Goal: Information Seeking & Learning: Learn about a topic

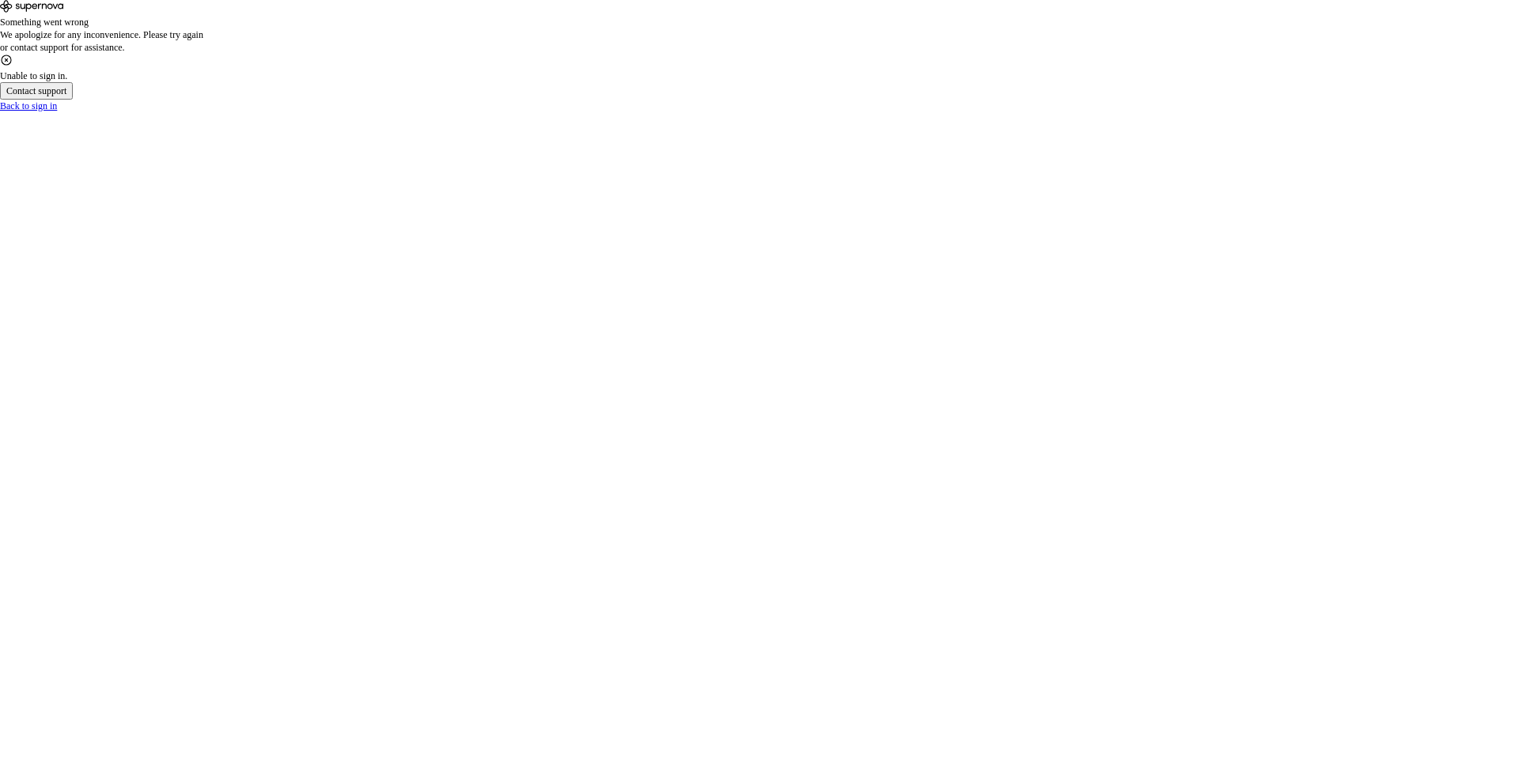
click at [756, 113] on div "Back to sign in" at bounding box center [759, 106] width 1519 height 13
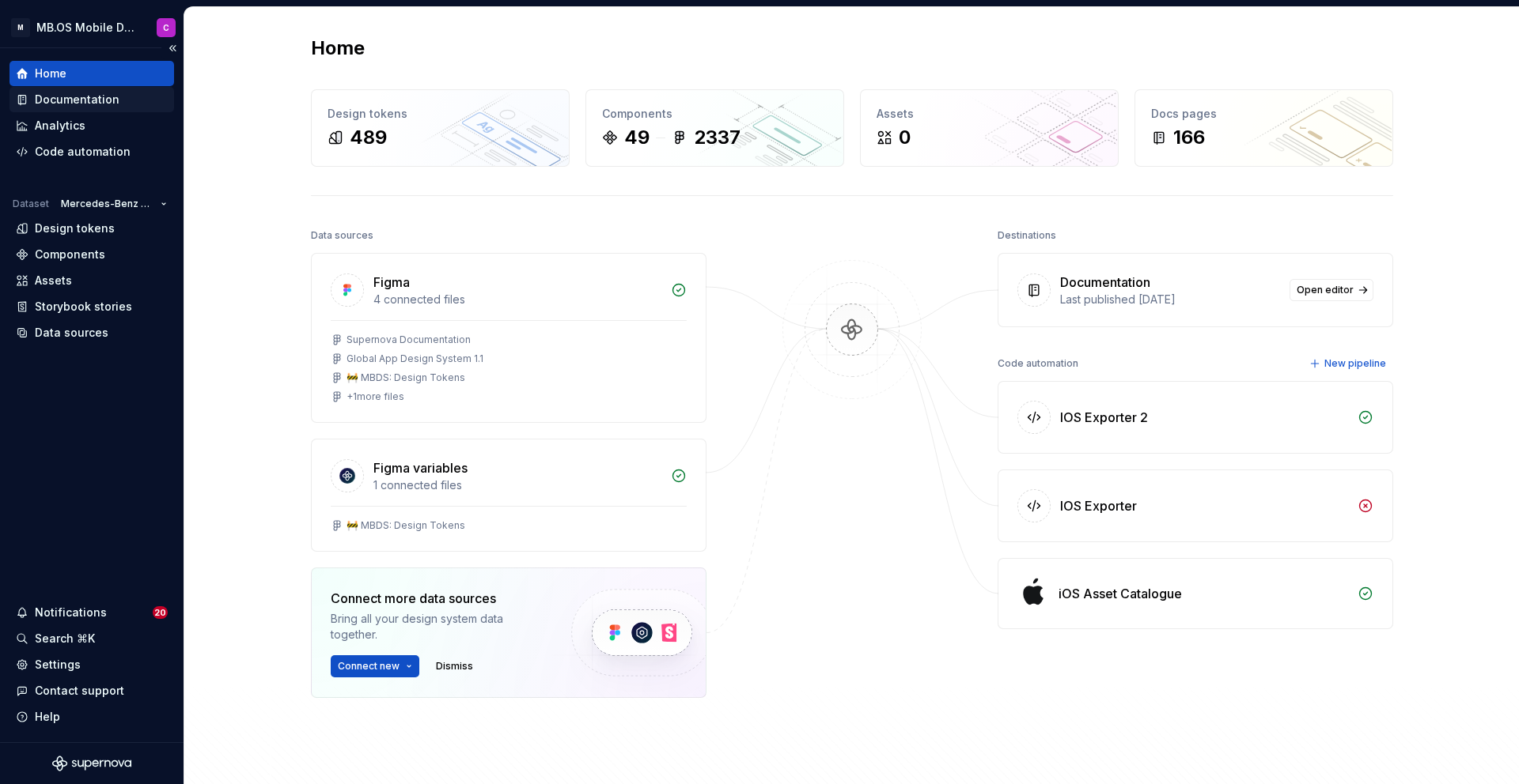
click at [60, 102] on div "Documentation" at bounding box center [77, 99] width 85 height 16
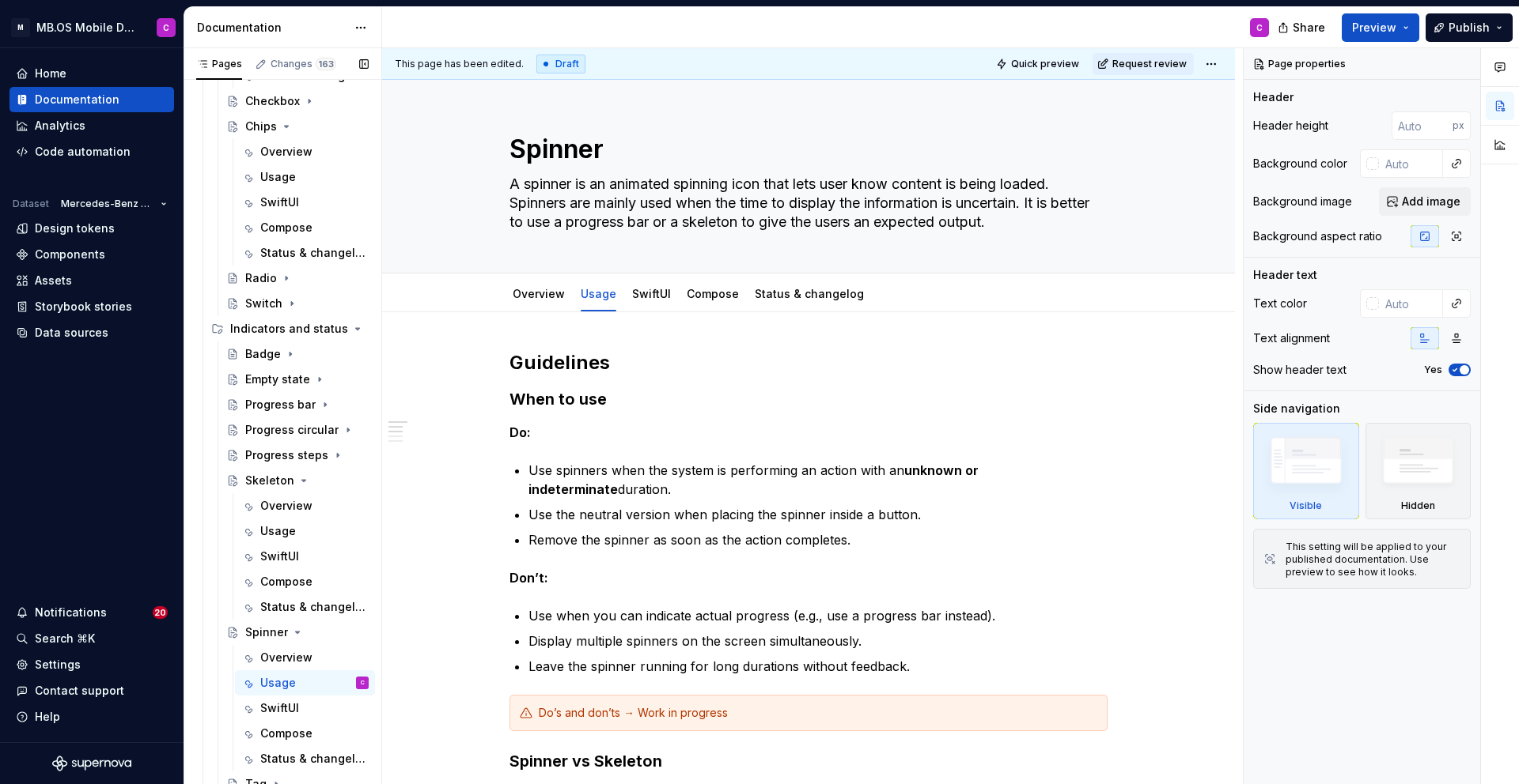
scroll to position [621, 0]
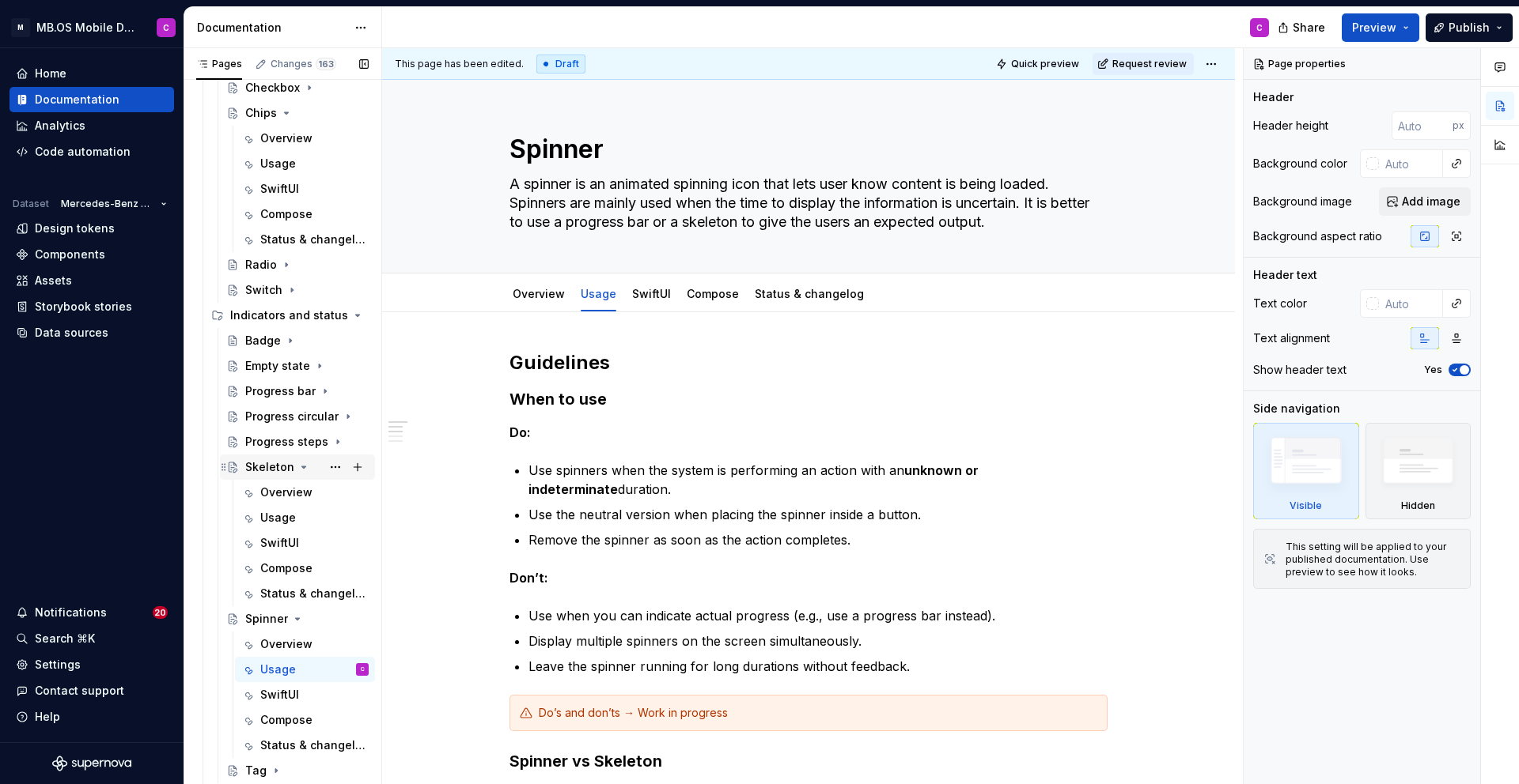
click at [275, 462] on div "Skeleton" at bounding box center [269, 467] width 49 height 16
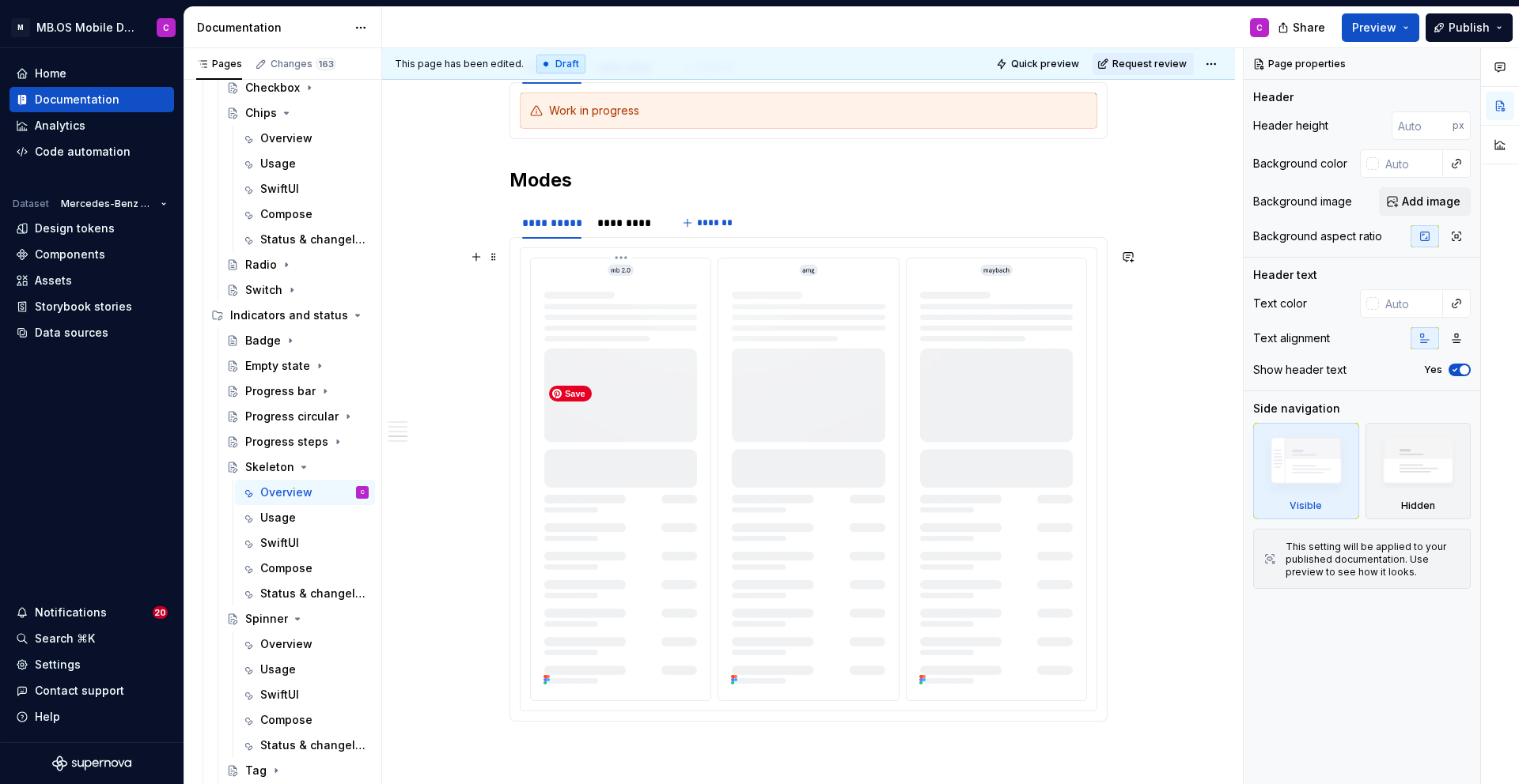
scroll to position [1847, 0]
click at [625, 224] on div "*********" at bounding box center [626, 222] width 58 height 16
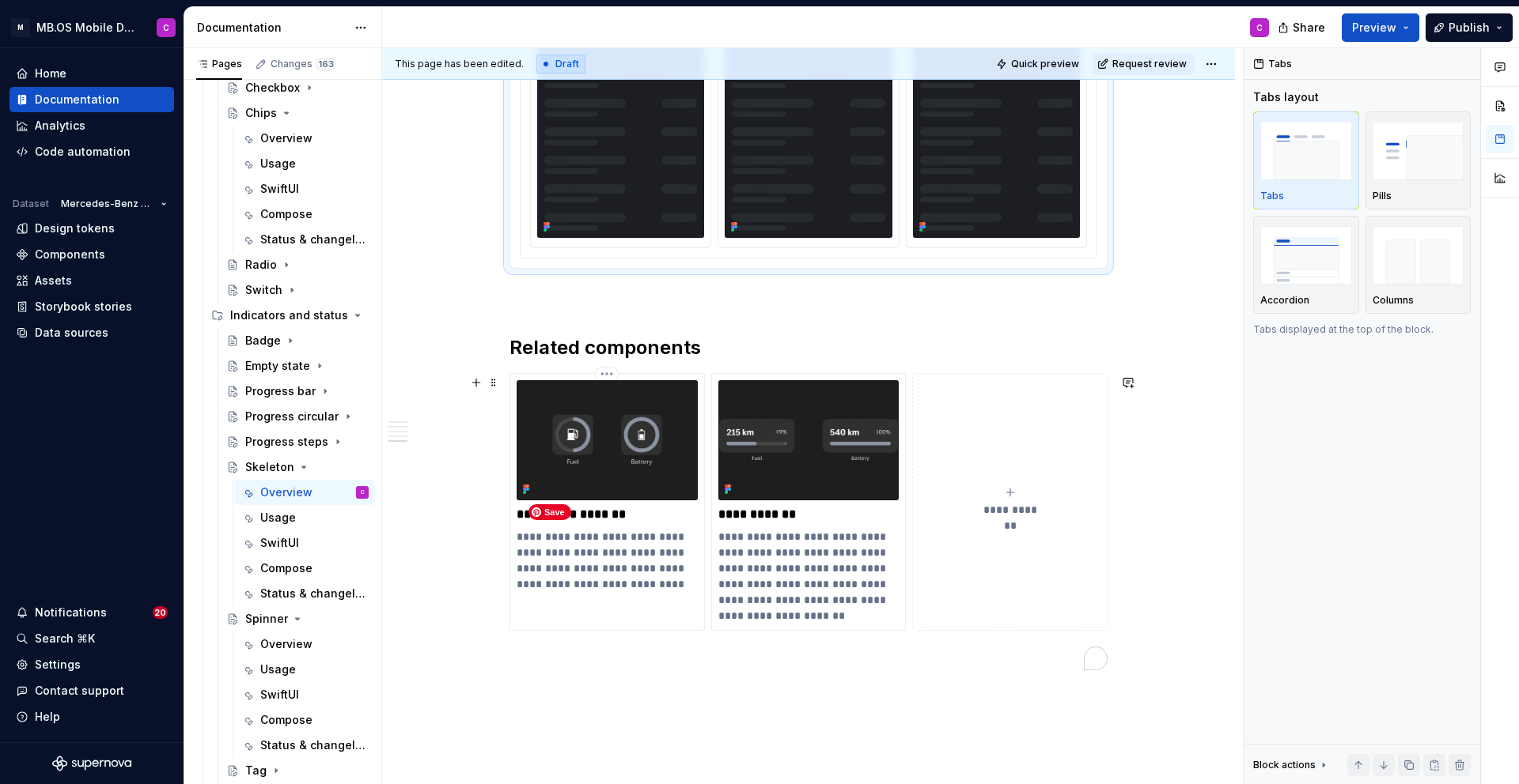
scroll to position [2326, 0]
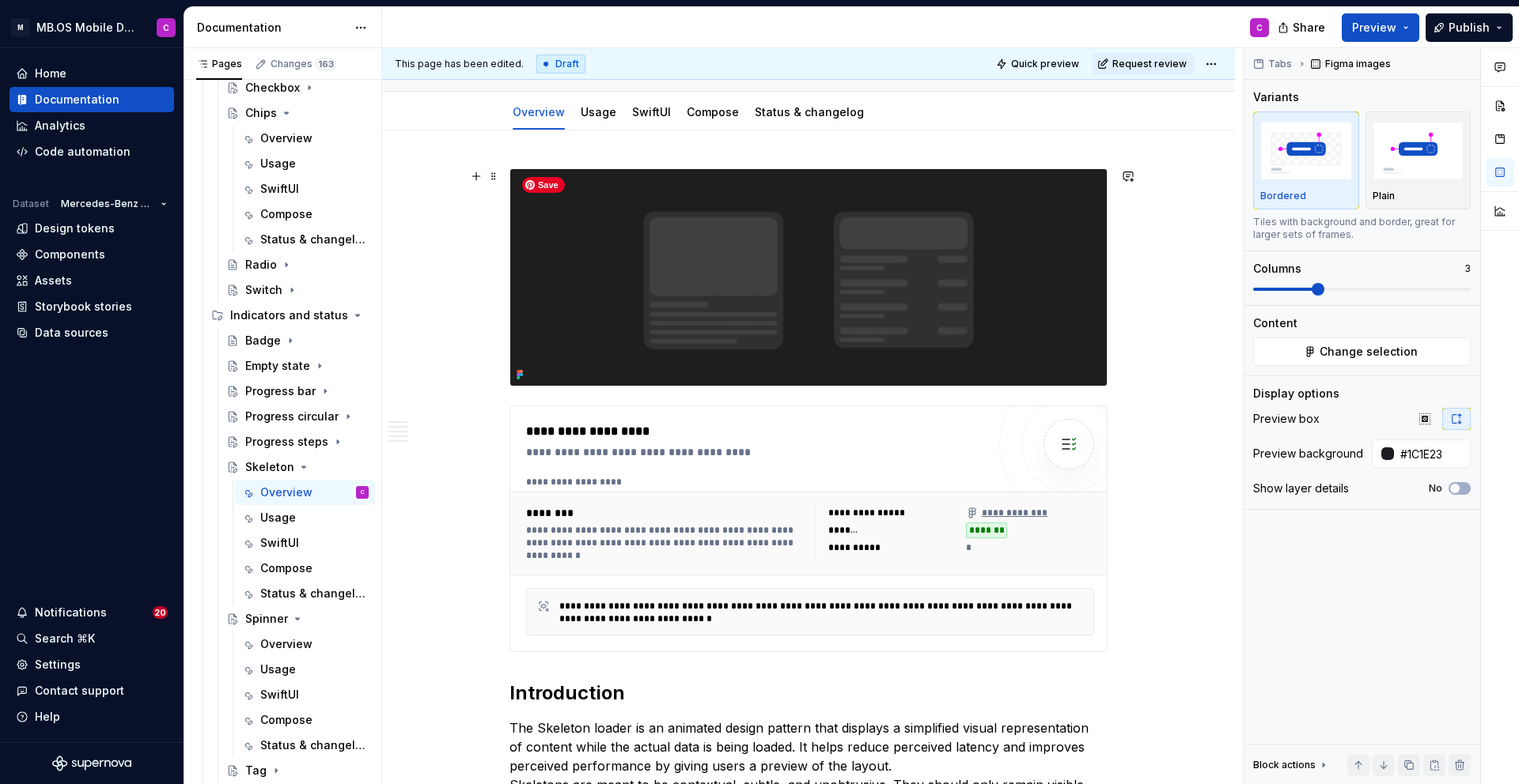
scroll to position [0, 0]
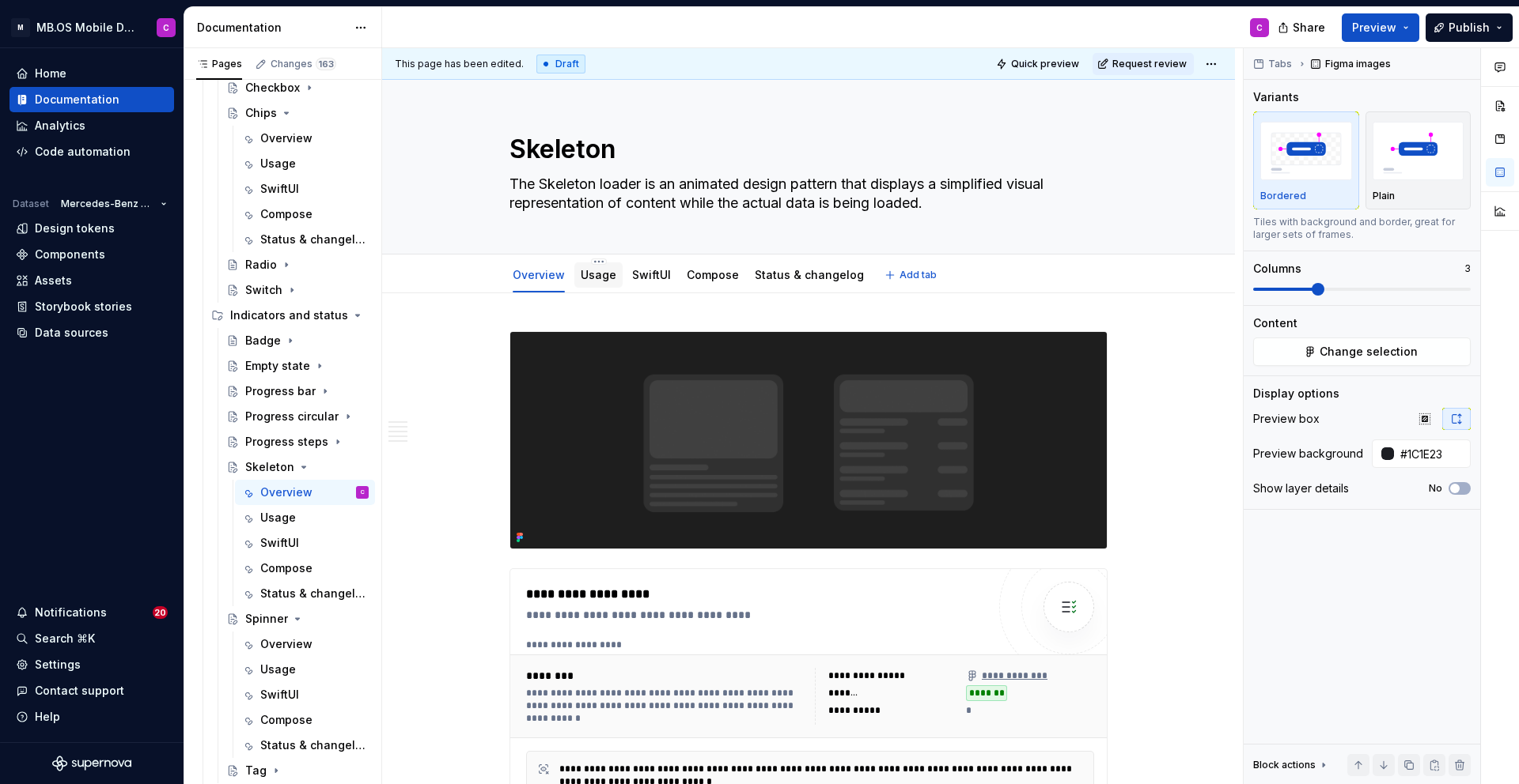
click at [602, 284] on div "Usage" at bounding box center [598, 275] width 48 height 25
click at [600, 276] on link "Usage" at bounding box center [598, 274] width 36 height 14
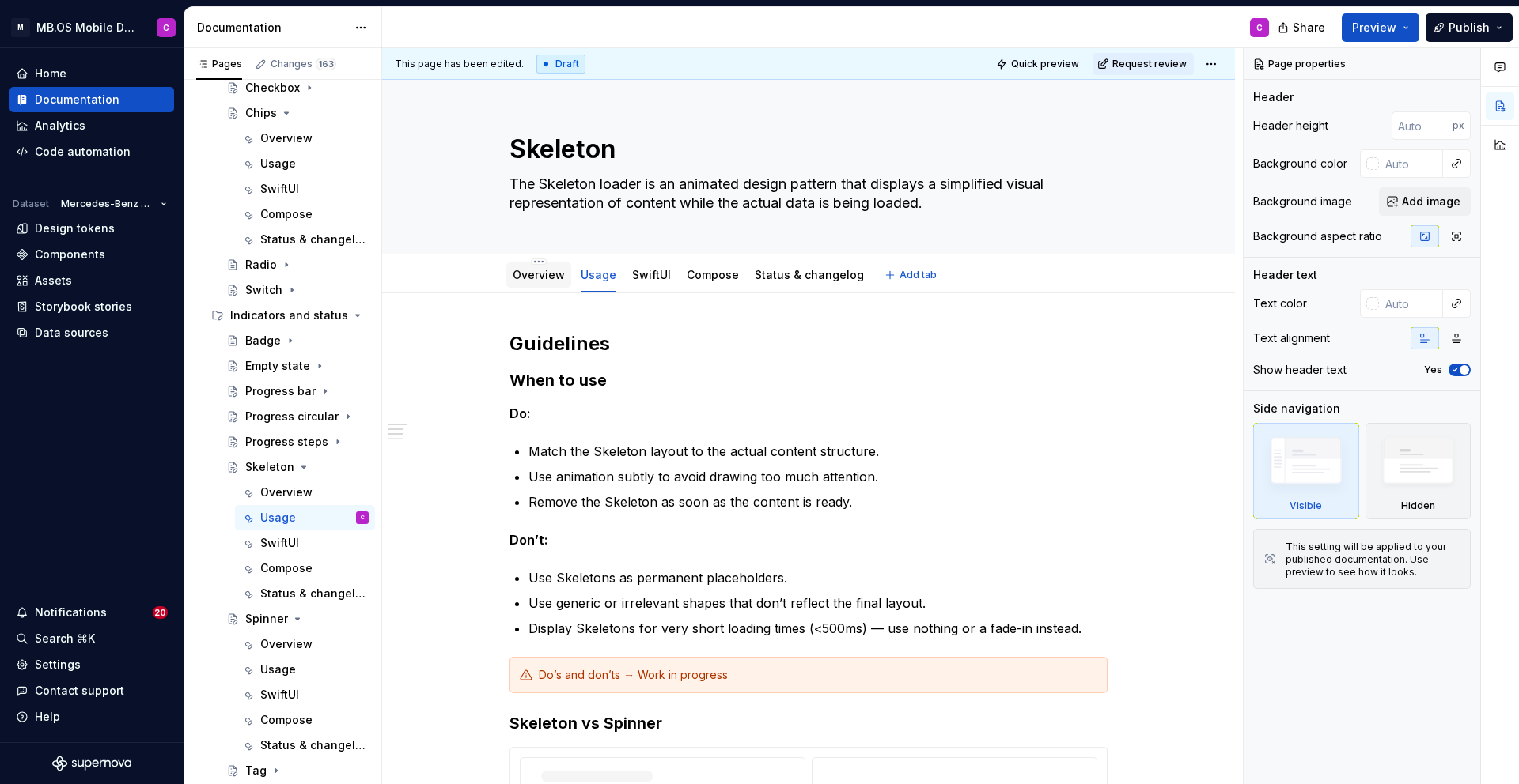
click at [536, 278] on link "Overview" at bounding box center [539, 274] width 53 height 14
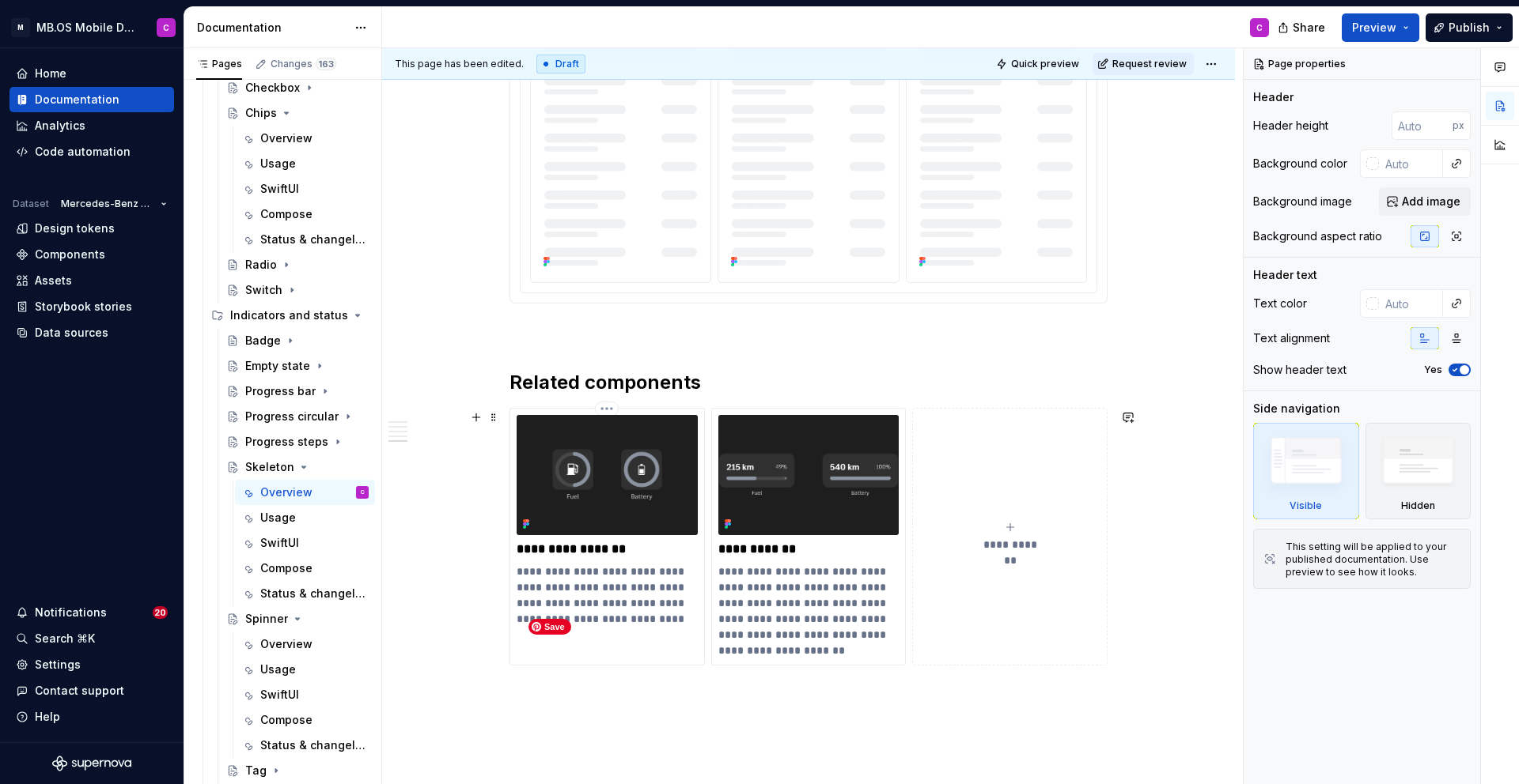
scroll to position [2439, 0]
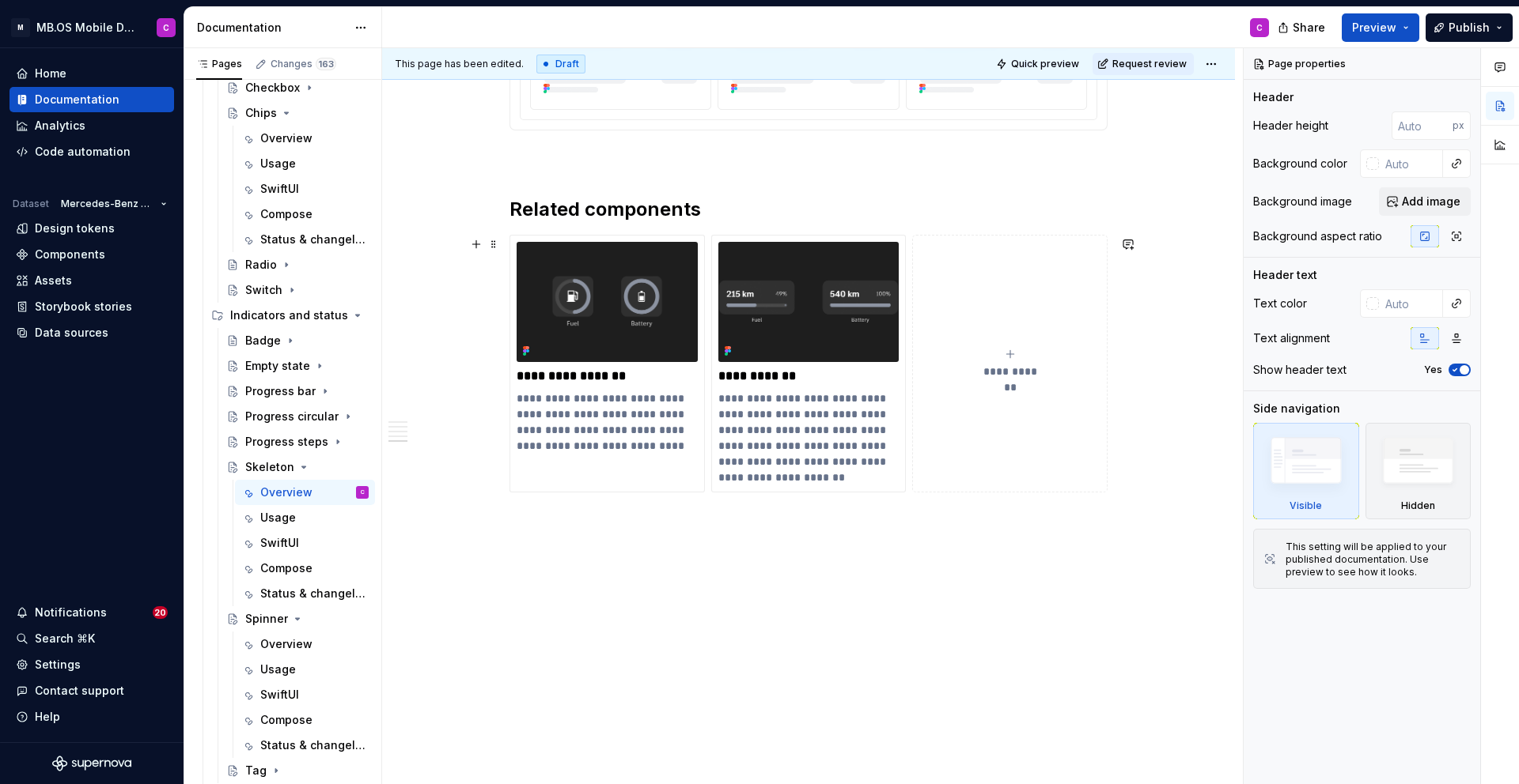
click at [1008, 372] on span "**********" at bounding box center [1010, 371] width 69 height 16
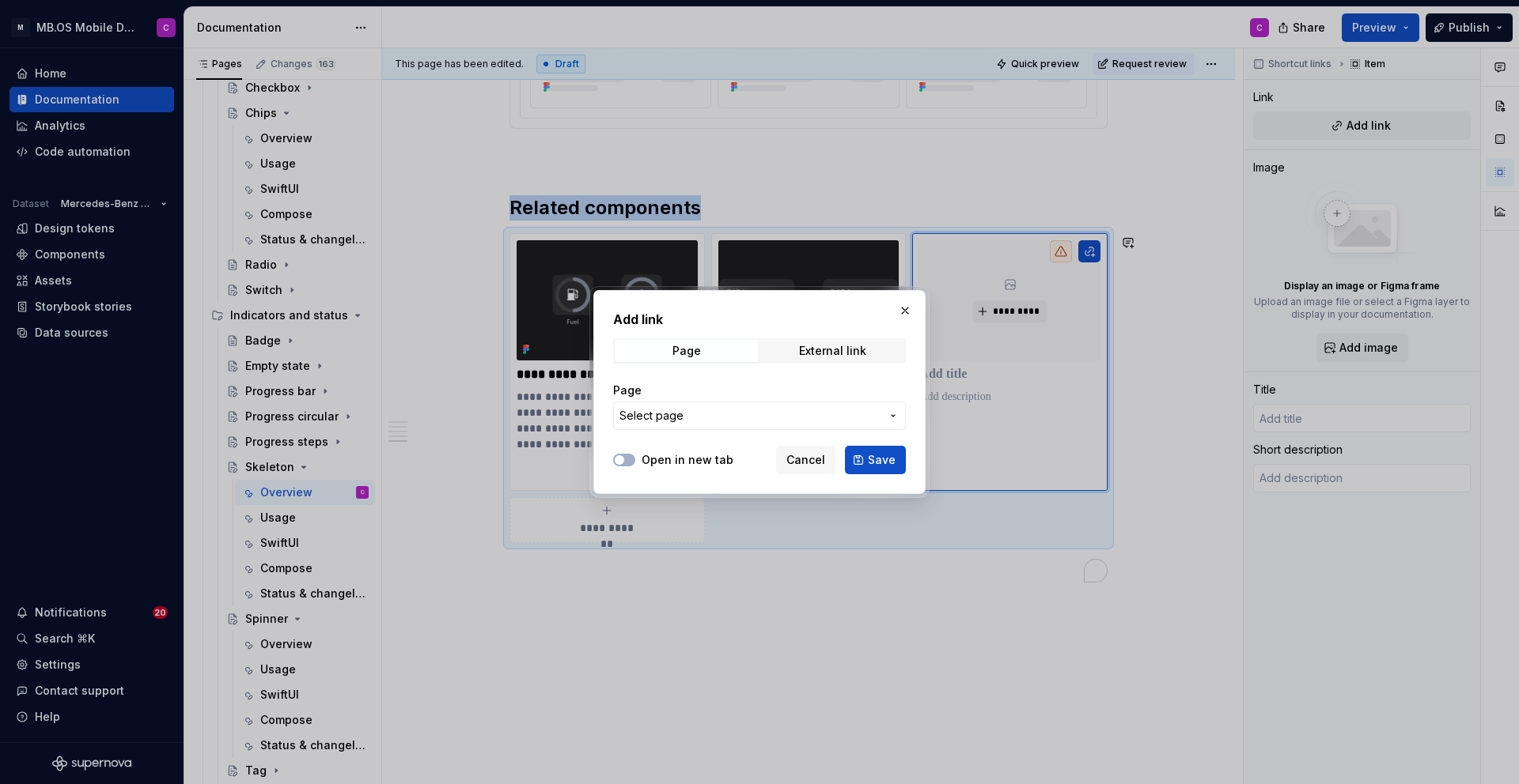
click at [807, 466] on span "Cancel" at bounding box center [806, 460] width 39 height 16
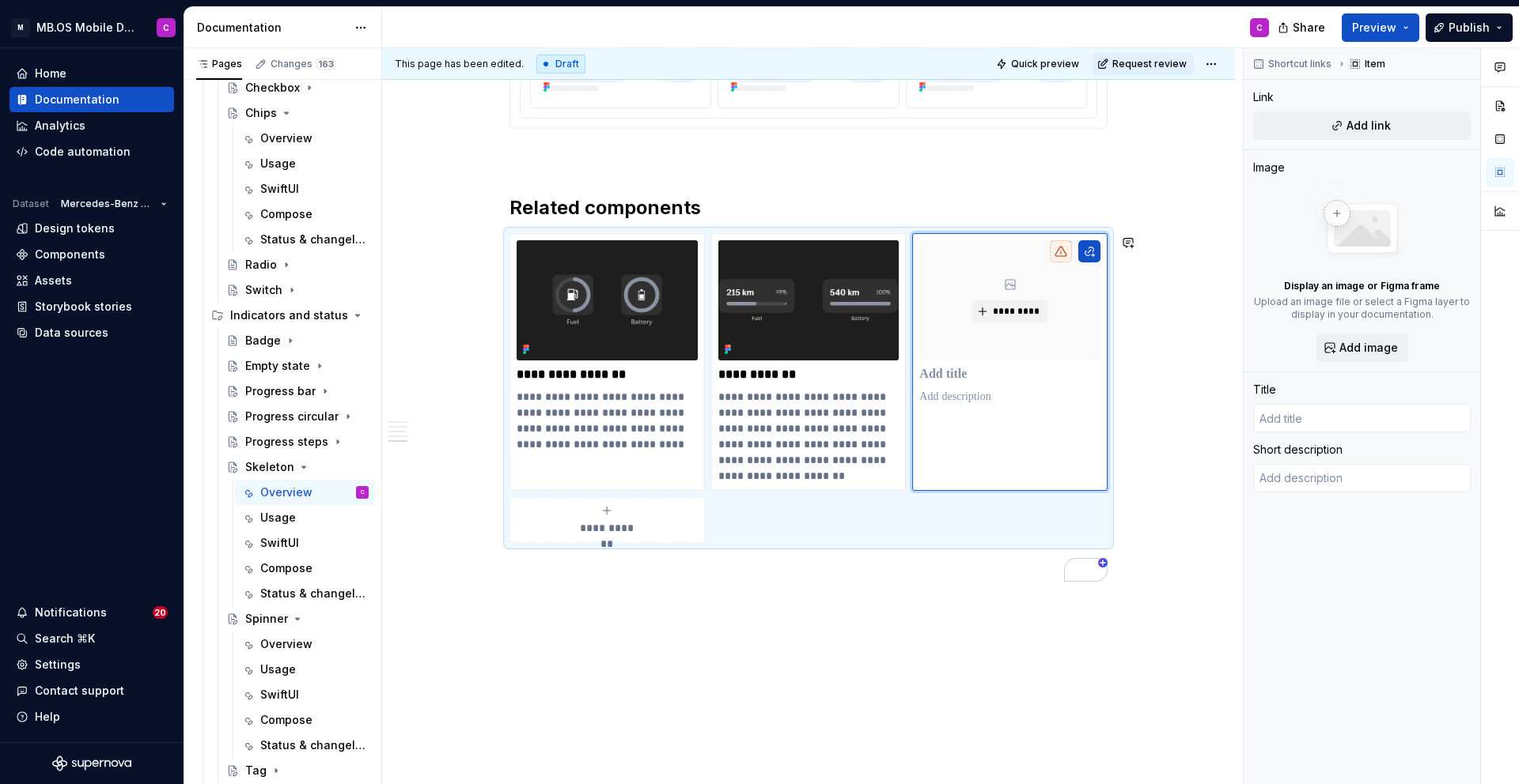
type textarea "*"
